Goal: Task Accomplishment & Management: Complete application form

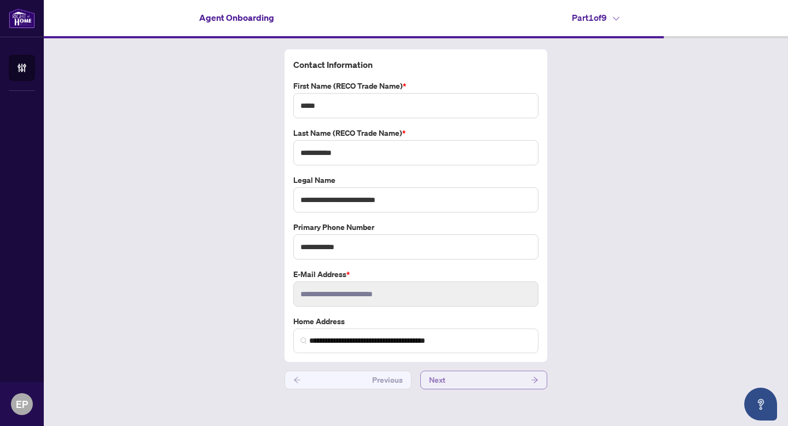
click at [544, 385] on button "Next" at bounding box center [483, 379] width 127 height 19
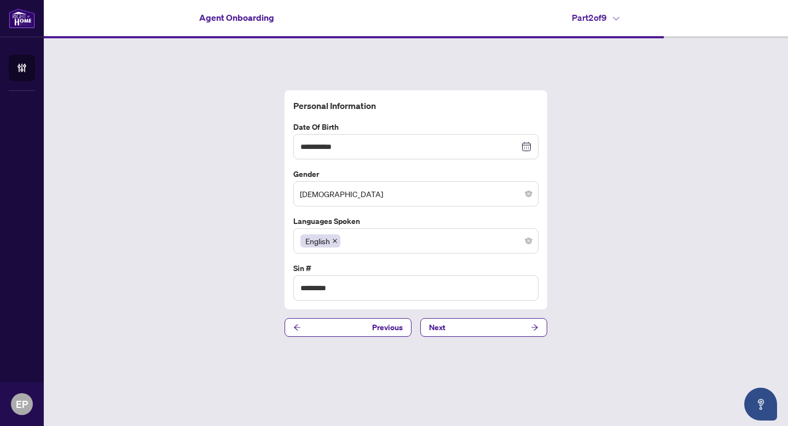
click at [527, 341] on div "**********" at bounding box center [416, 213] width 744 height 350
click at [525, 330] on button "Next" at bounding box center [483, 327] width 127 height 19
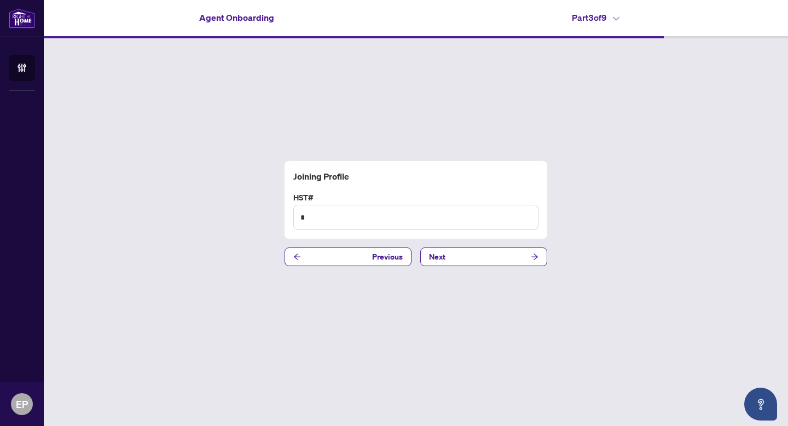
click at [570, 25] on div "Agent Onboarding Part 3 of 9" at bounding box center [416, 17] width 744 height 35
click at [606, 14] on h4 "Part 3 of 9" at bounding box center [596, 17] width 48 height 13
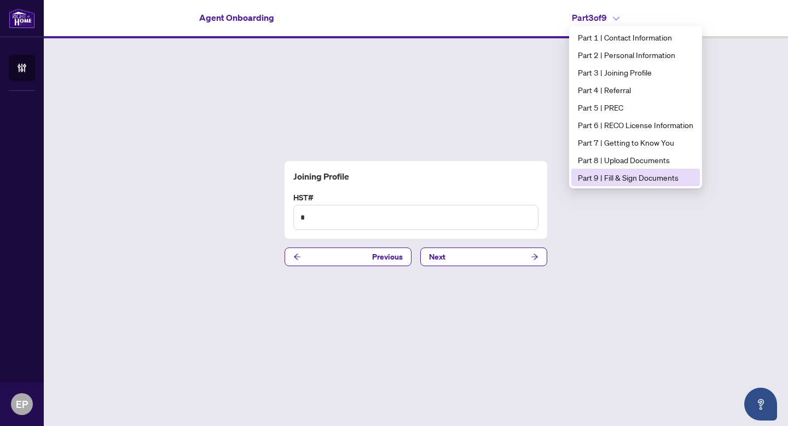
click at [586, 172] on span "Part 9 | Fill & Sign Documents" at bounding box center [635, 177] width 115 height 12
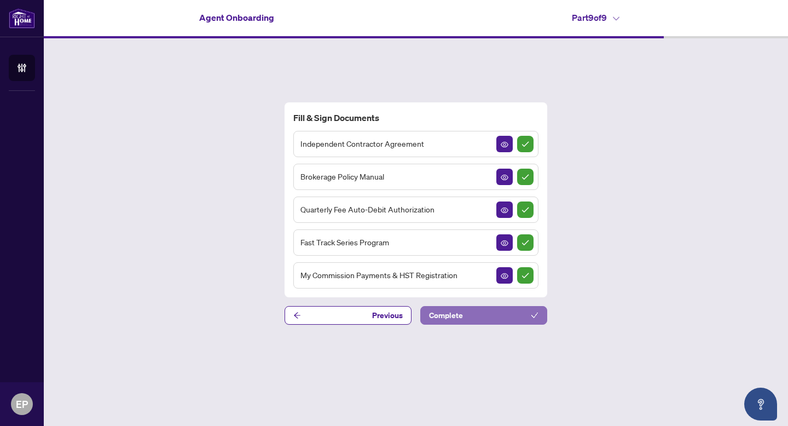
click at [457, 318] on span "Complete" at bounding box center [446, 315] width 34 height 18
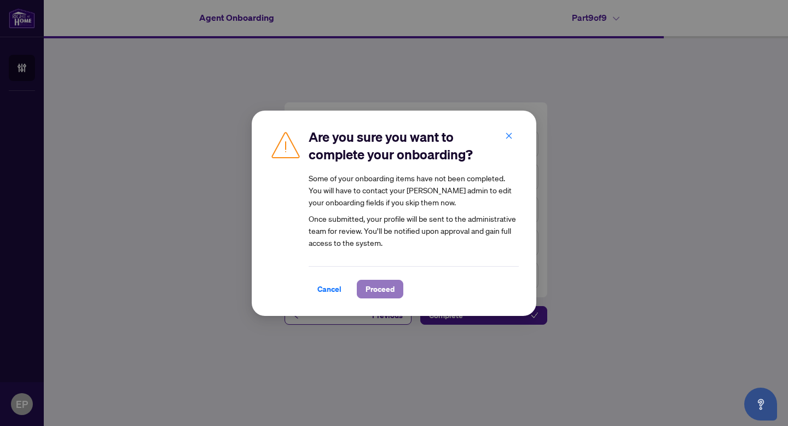
click at [379, 282] on span "Proceed" at bounding box center [380, 289] width 29 height 18
